Goal: Find specific fact: Find specific fact

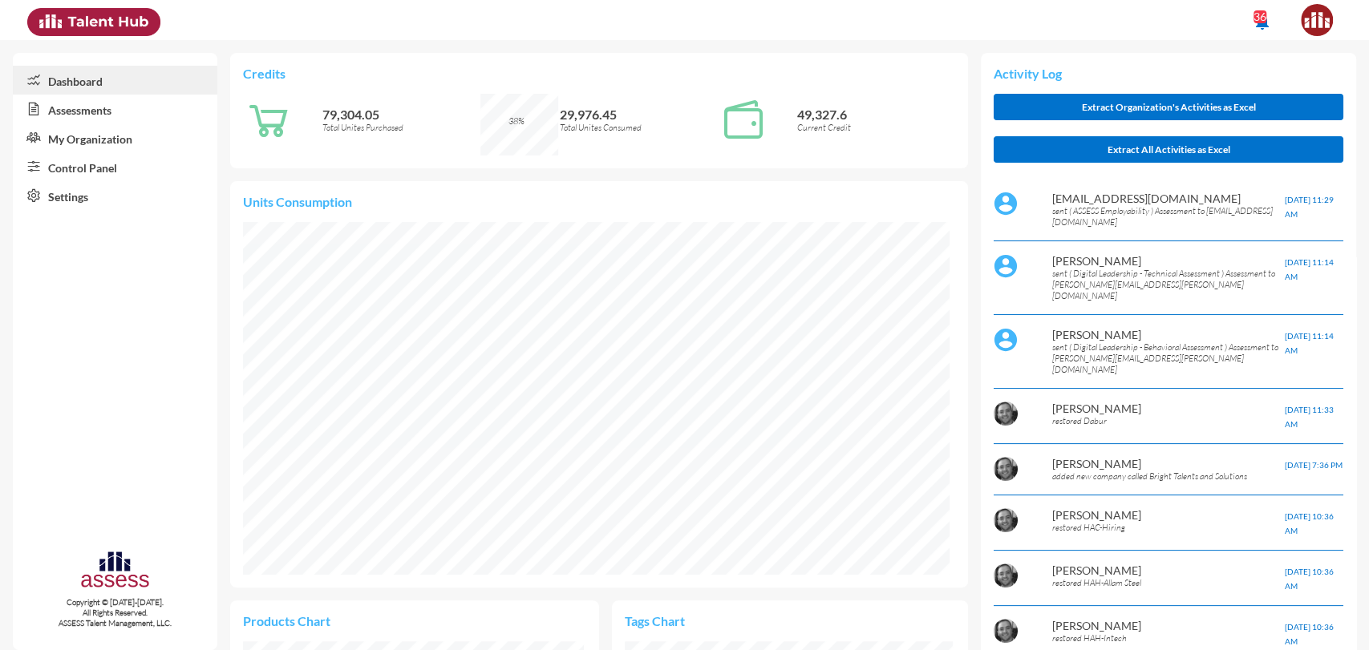
click at [99, 165] on link "Control Panel" at bounding box center [115, 166] width 204 height 29
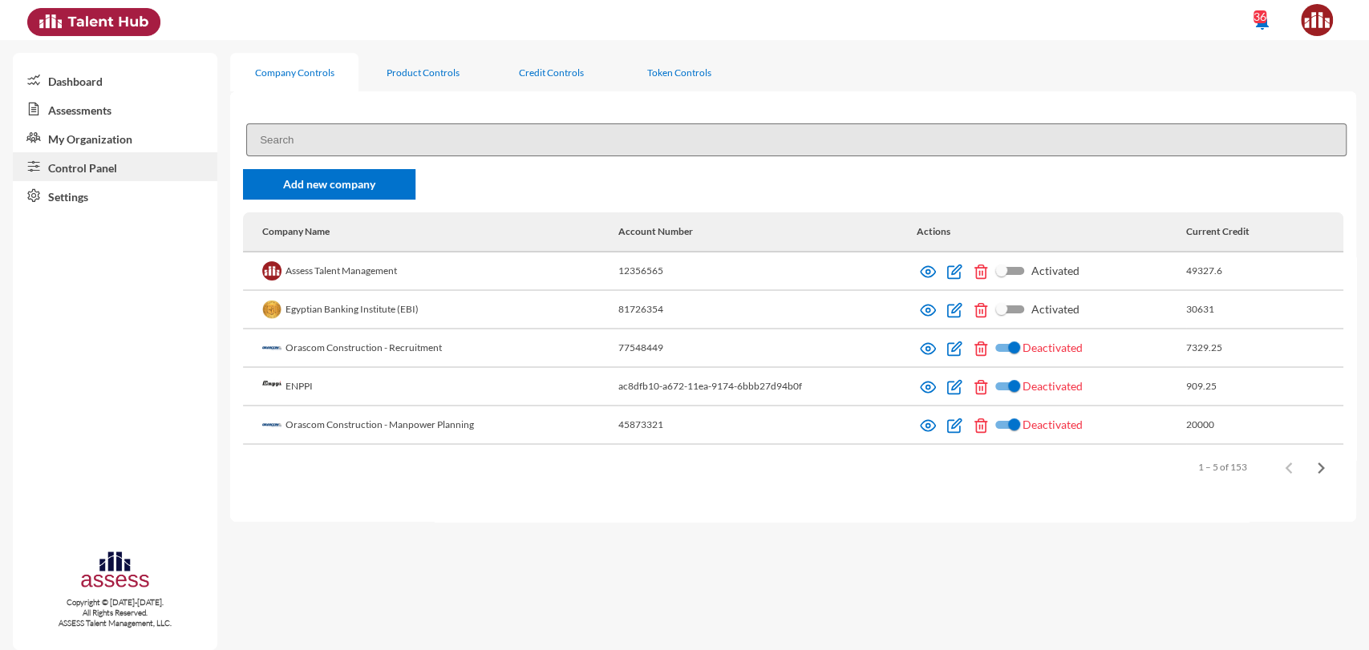
click at [400, 131] on input at bounding box center [796, 139] width 1100 height 33
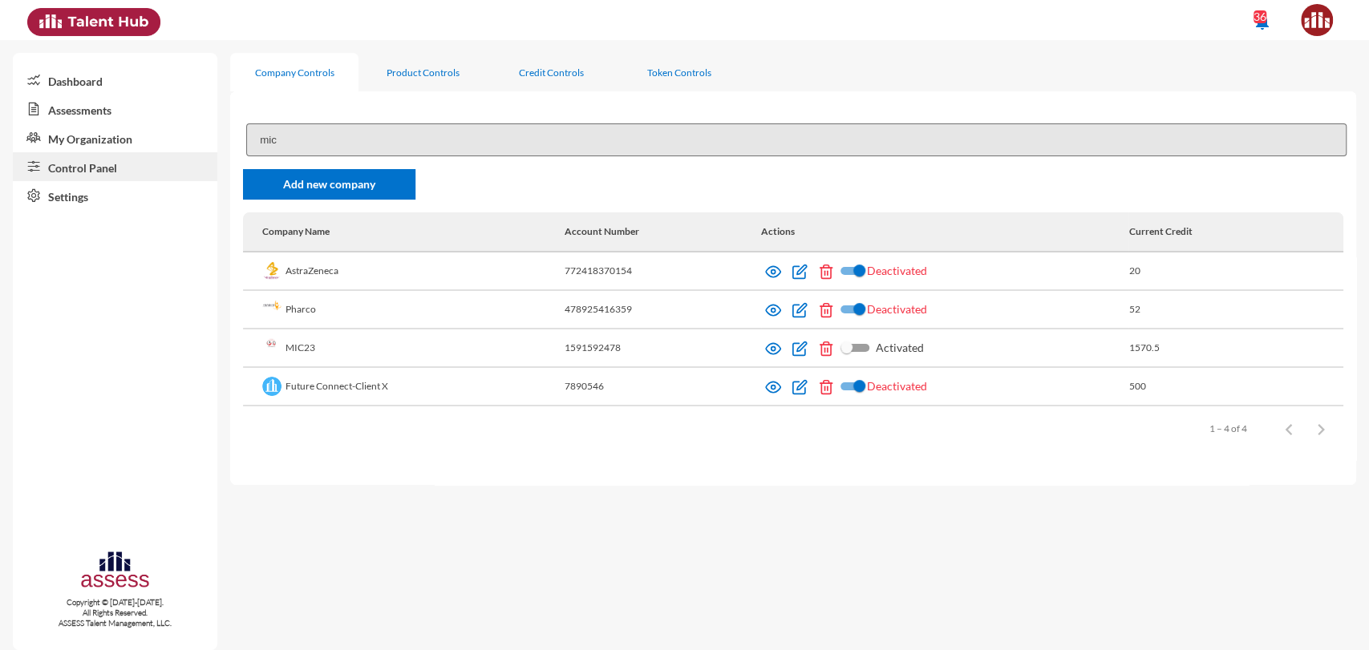
type input "mic"
drag, startPoint x: 326, startPoint y: 344, endPoint x: 280, endPoint y: 348, distance: 45.9
click at [280, 348] on td "MIC23" at bounding box center [403, 349] width 321 height 38
click at [313, 348] on td "MIC23" at bounding box center [403, 349] width 321 height 38
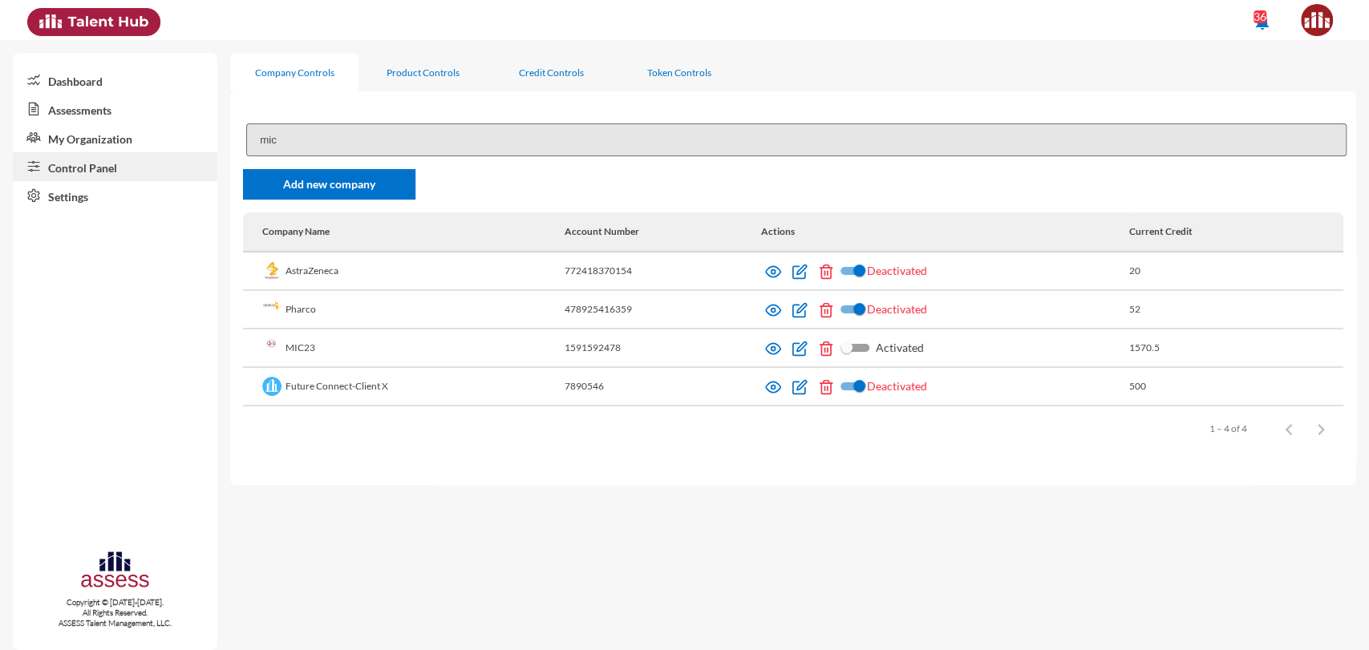
click at [313, 348] on td "MIC23" at bounding box center [403, 349] width 321 height 38
drag, startPoint x: 313, startPoint y: 348, endPoint x: 290, endPoint y: 347, distance: 22.5
click at [290, 347] on td "MIC23" at bounding box center [403, 349] width 321 height 38
copy td "MIC23"
